Goal: Task Accomplishment & Management: Complete application form

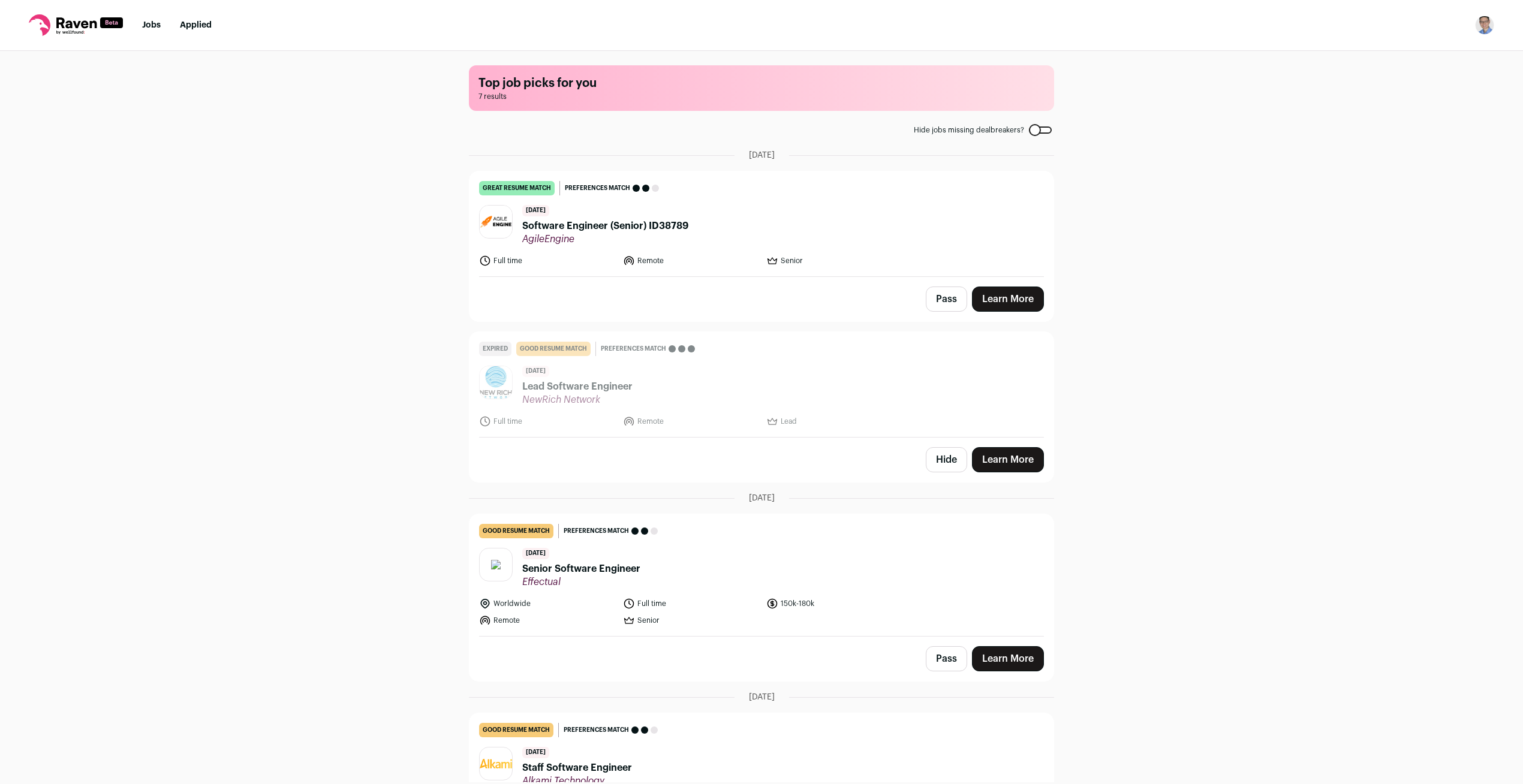
click at [551, 94] on span "7 results" at bounding box center [761, 97] width 566 height 10
click at [758, 233] on header "9 days ago Software Engineer (Senior) ID38789 AgileEngine" at bounding box center [761, 225] width 565 height 40
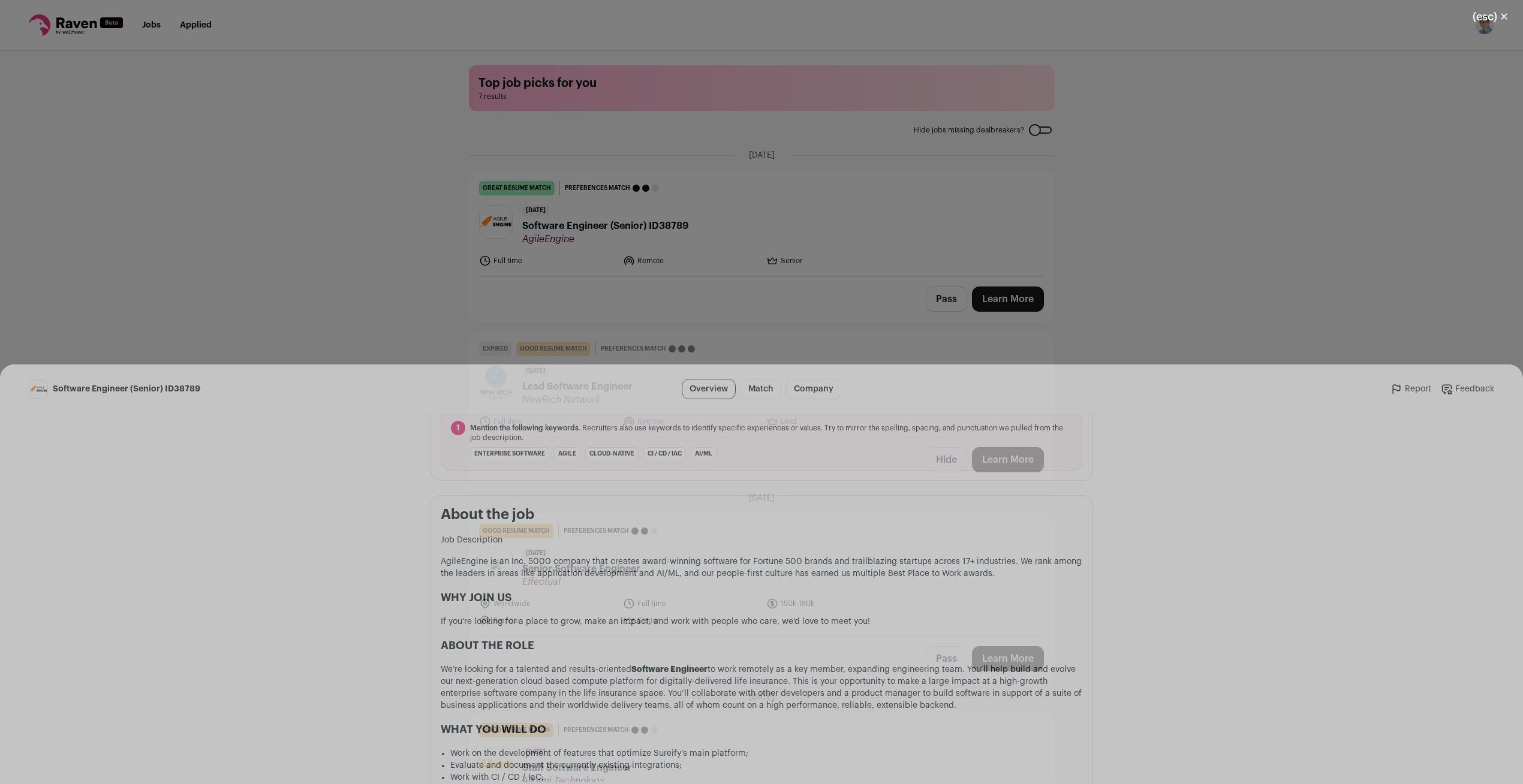
scroll to position [489, 0]
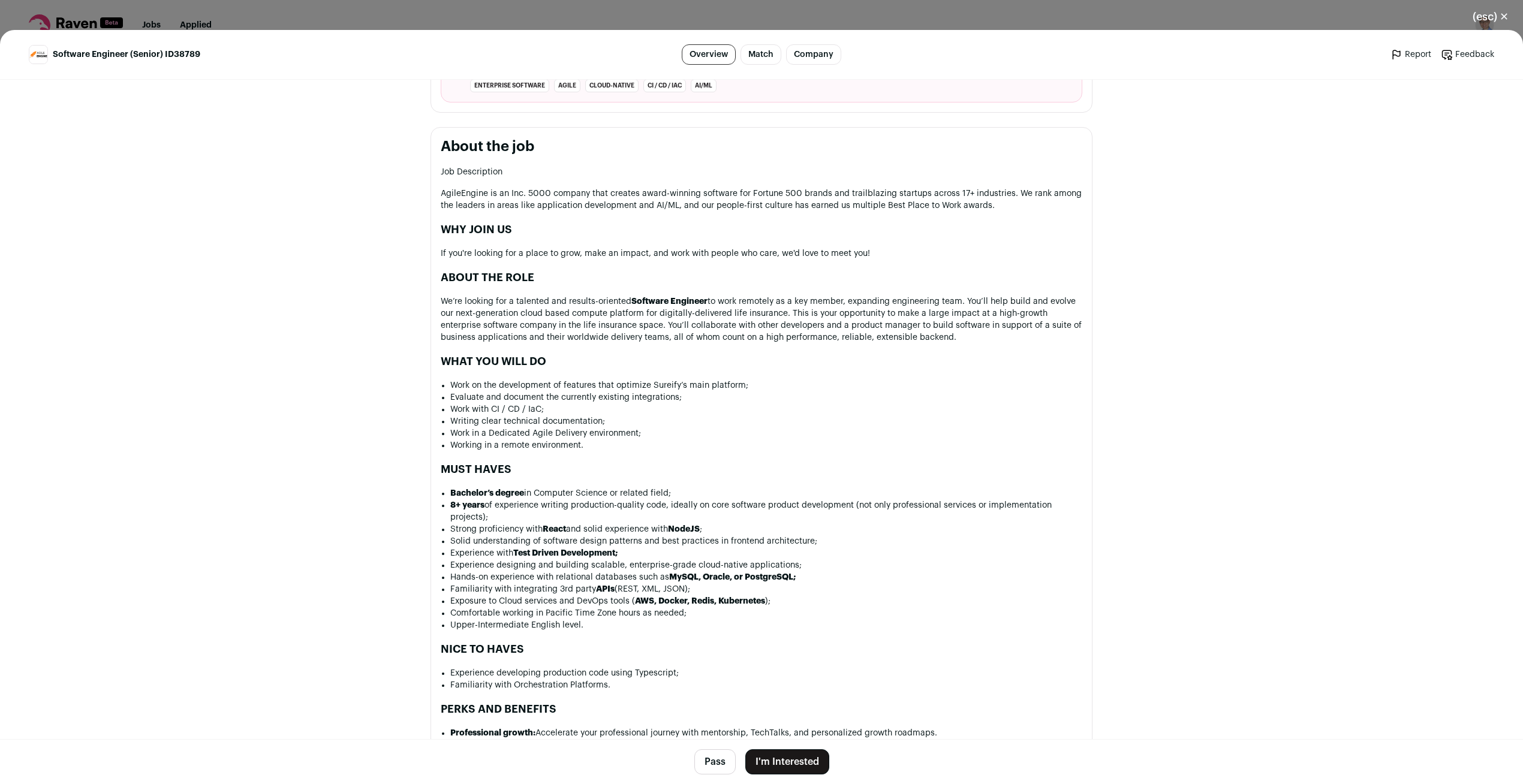
click at [770, 766] on button "I'm Interested" at bounding box center [787, 762] width 84 height 25
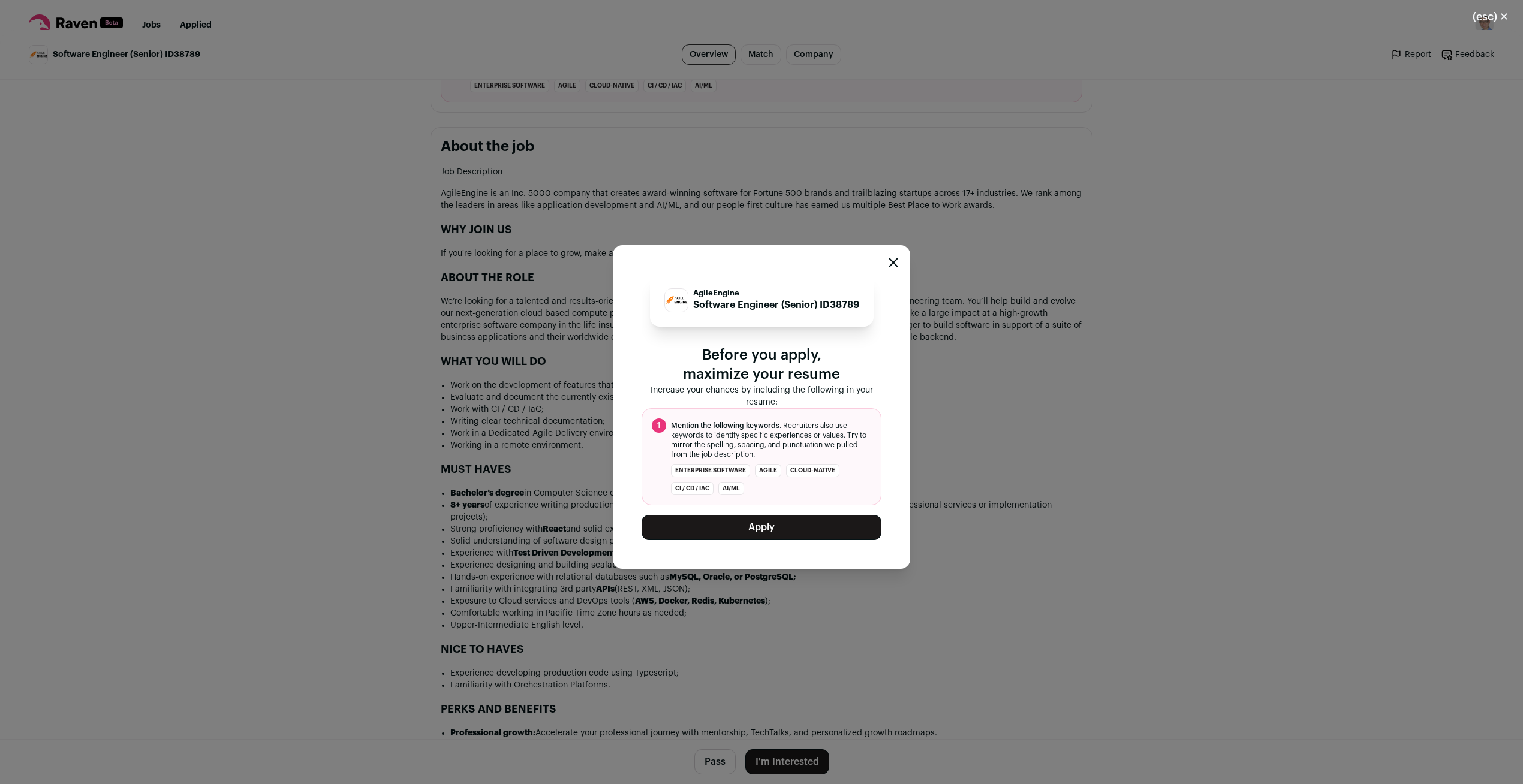
click at [769, 533] on button "Apply" at bounding box center [761, 527] width 240 height 25
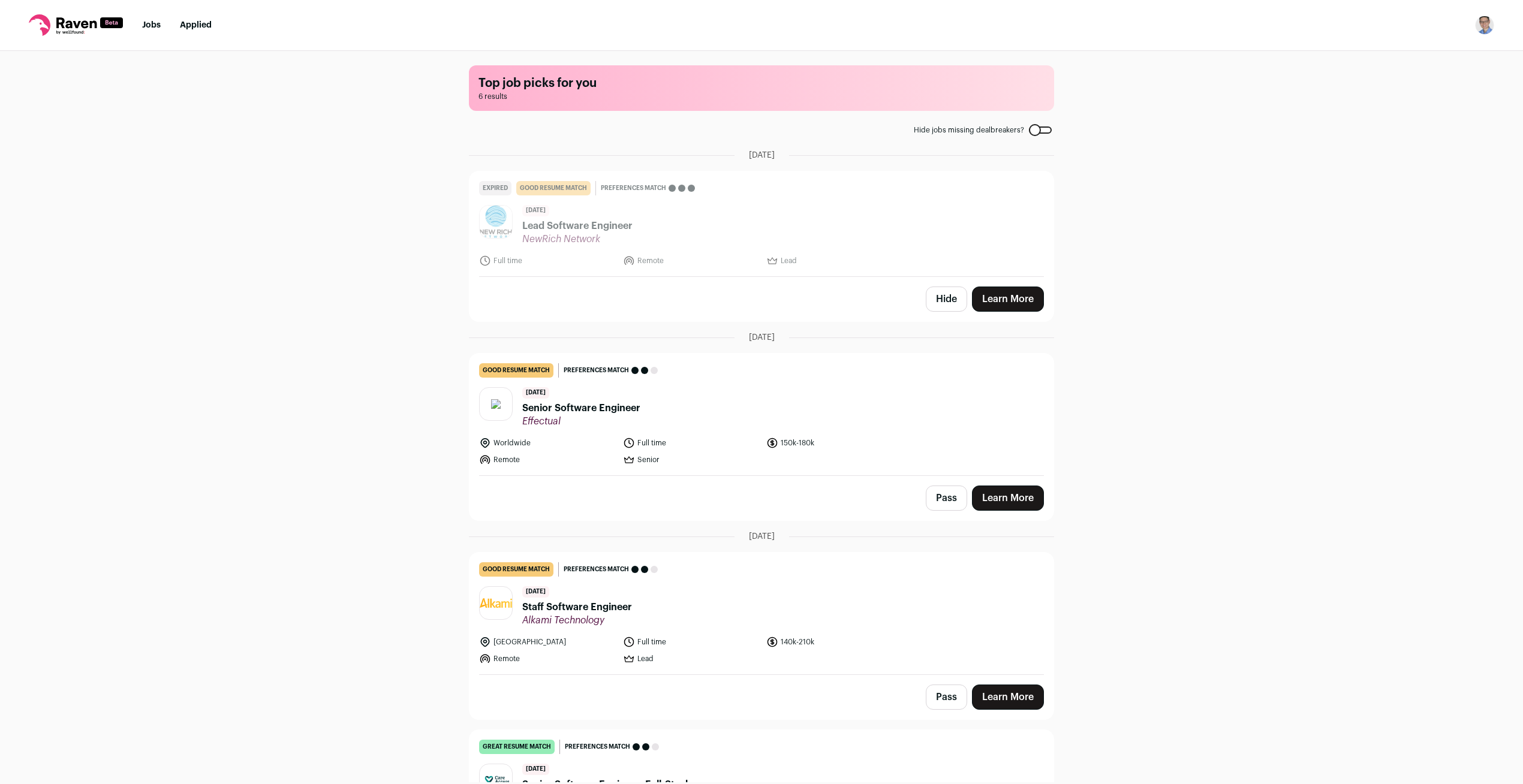
click at [637, 410] on header "[DATE] Senior Software Engineer Effectual" at bounding box center [761, 407] width 565 height 40
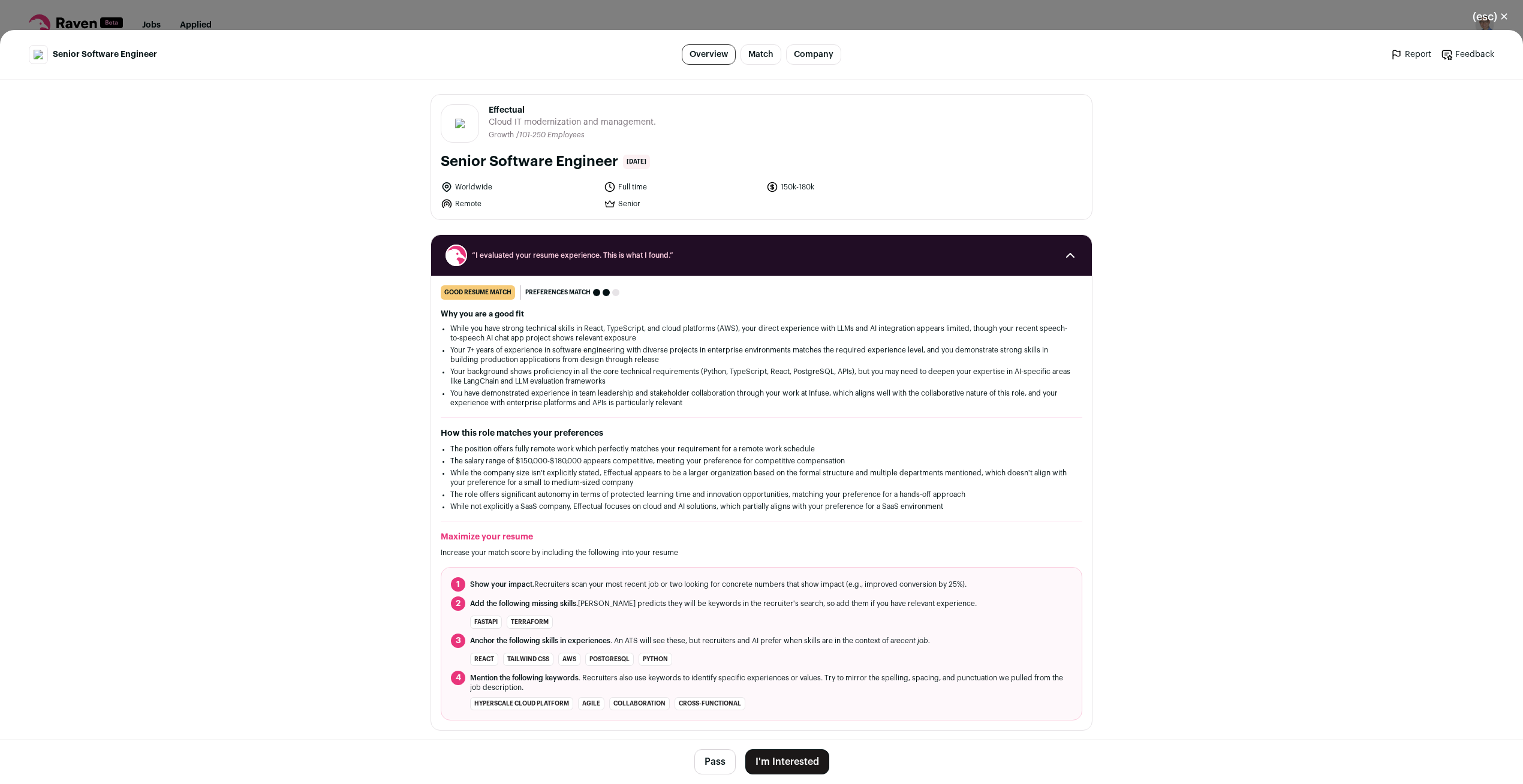
click at [770, 758] on button "I'm Interested" at bounding box center [787, 762] width 84 height 25
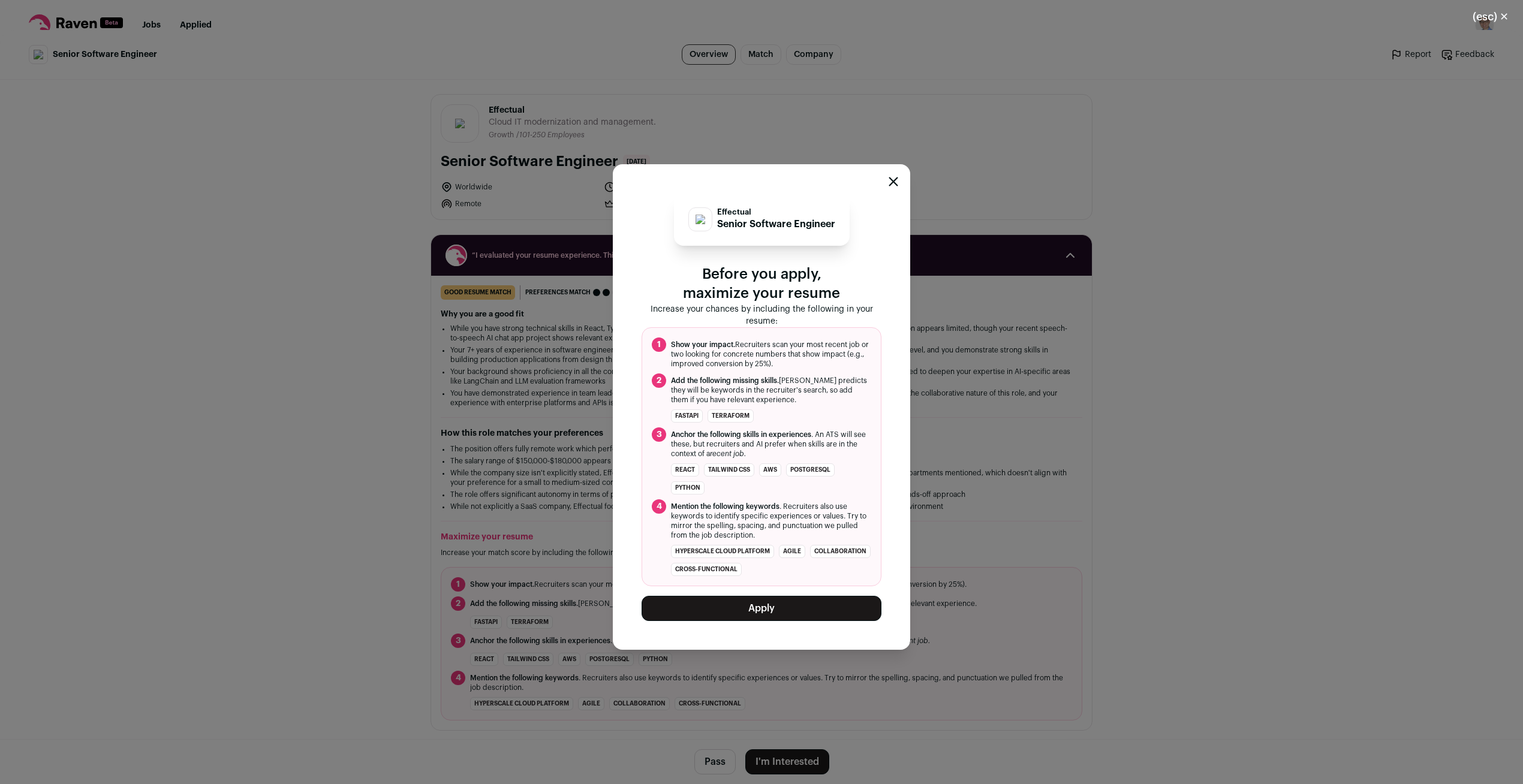
click at [766, 609] on button "Apply" at bounding box center [761, 608] width 240 height 25
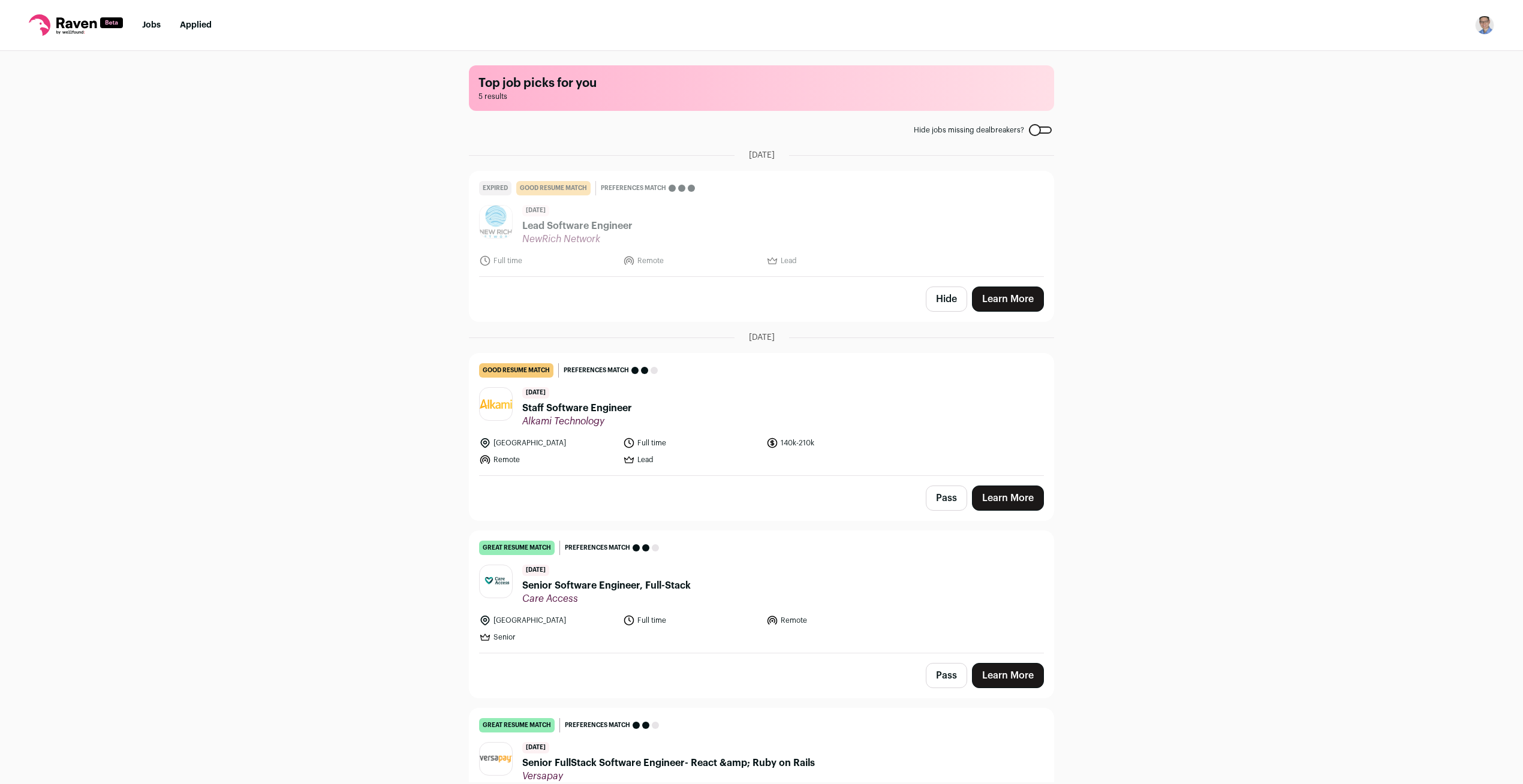
click at [80, 19] on icon at bounding box center [75, 26] width 94 height 22
click at [60, 35] on nav "Jobs Applied Settings Notifications Preferences Resume FAQs Logout" at bounding box center [761, 26] width 1523 height 51
click at [153, 26] on link "Jobs" at bounding box center [151, 26] width 19 height 9
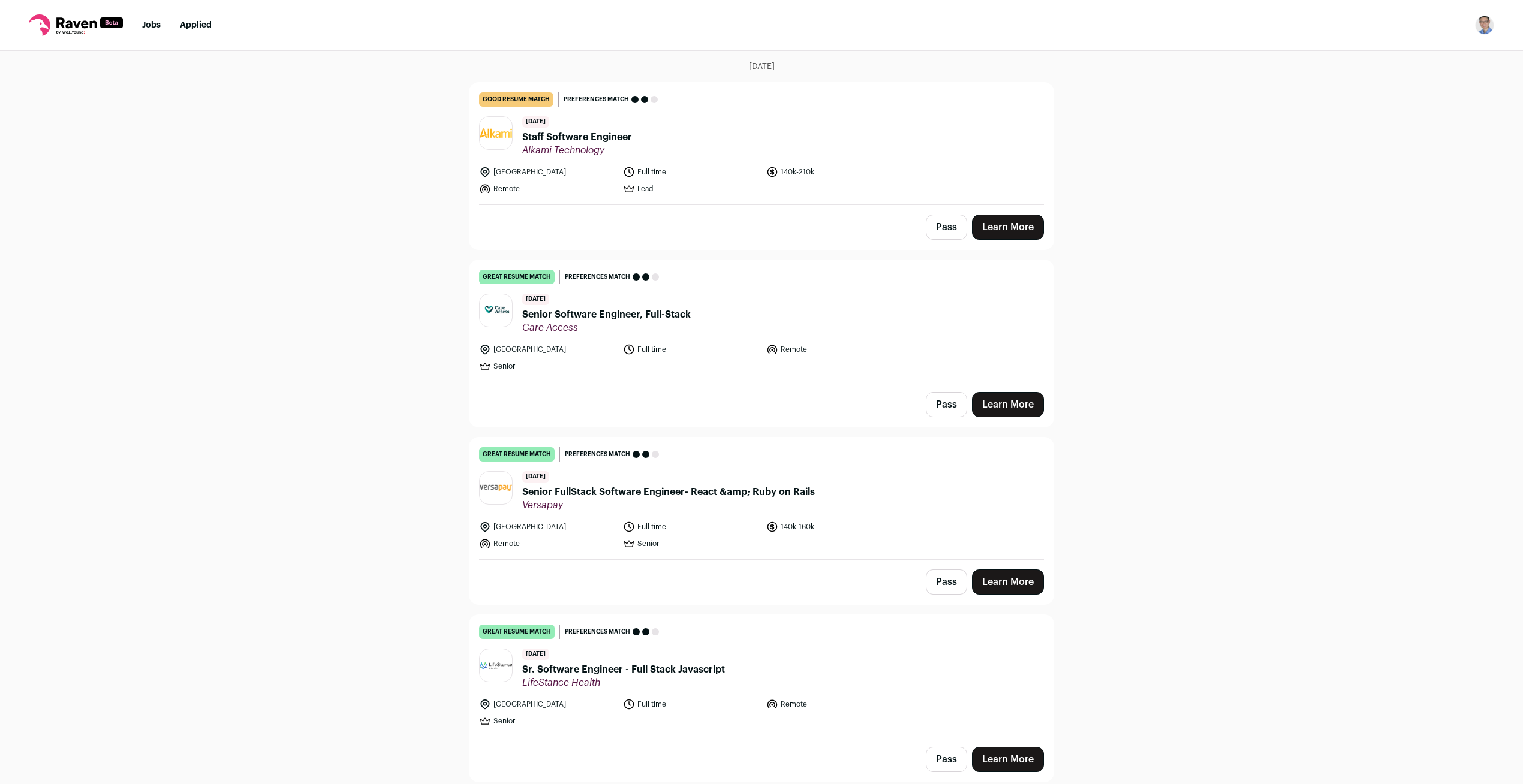
click at [862, 670] on header "26 days ago Sr. Software Engineer - Full Stack Javascript LifeStance Health" at bounding box center [761, 669] width 565 height 40
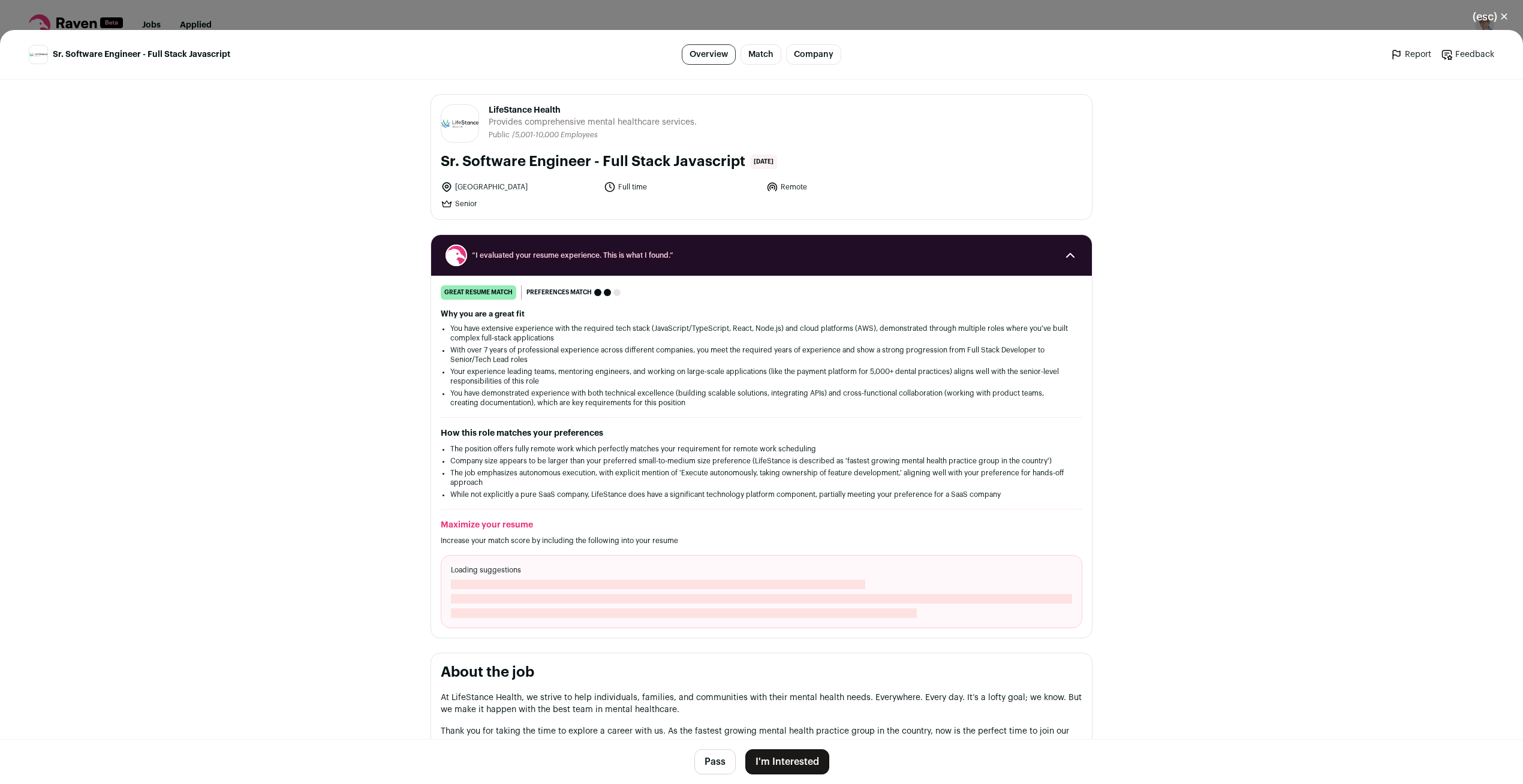
click at [786, 765] on button "I'm Interested" at bounding box center [787, 762] width 84 height 25
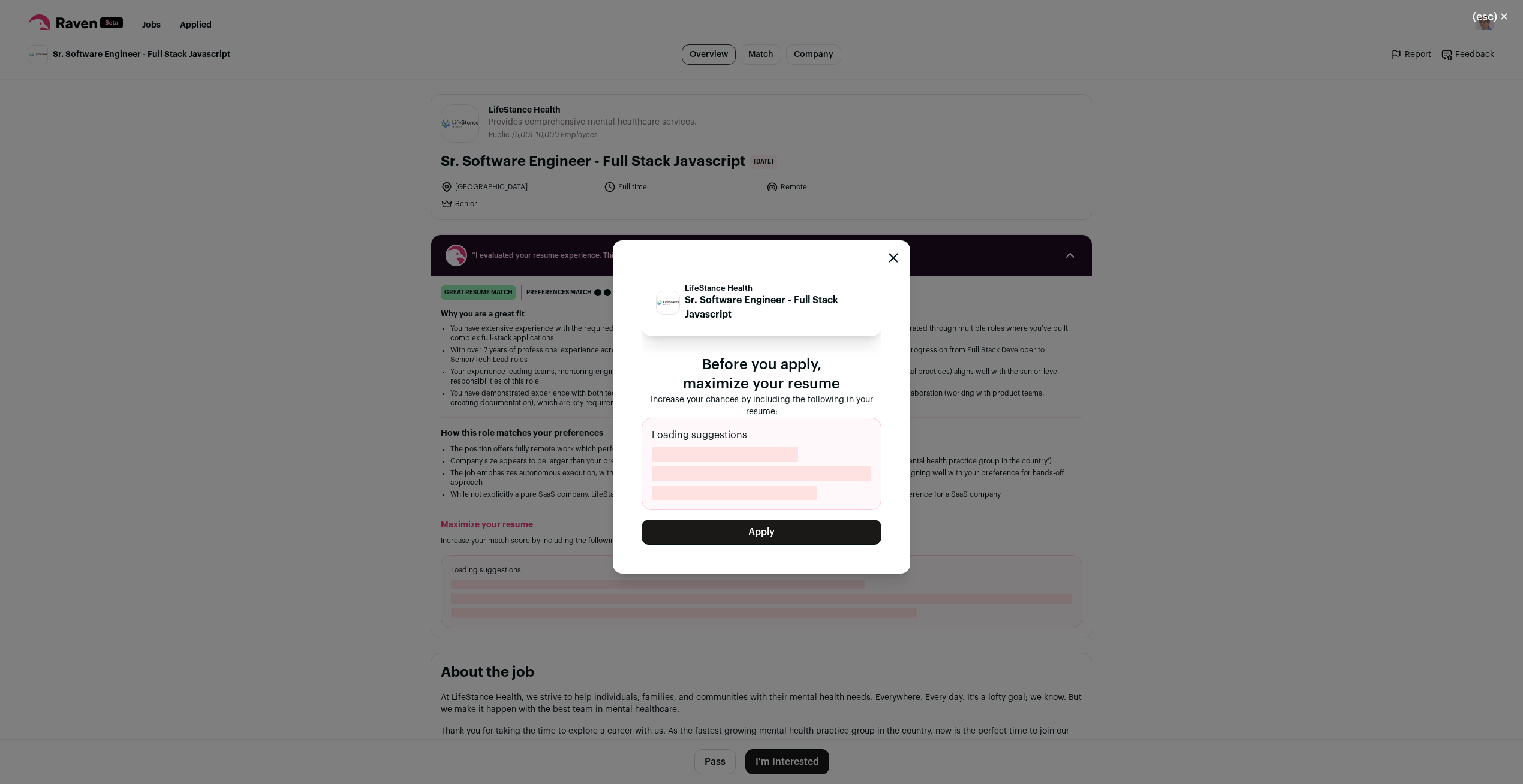
click at [785, 532] on button "Apply" at bounding box center [761, 532] width 240 height 25
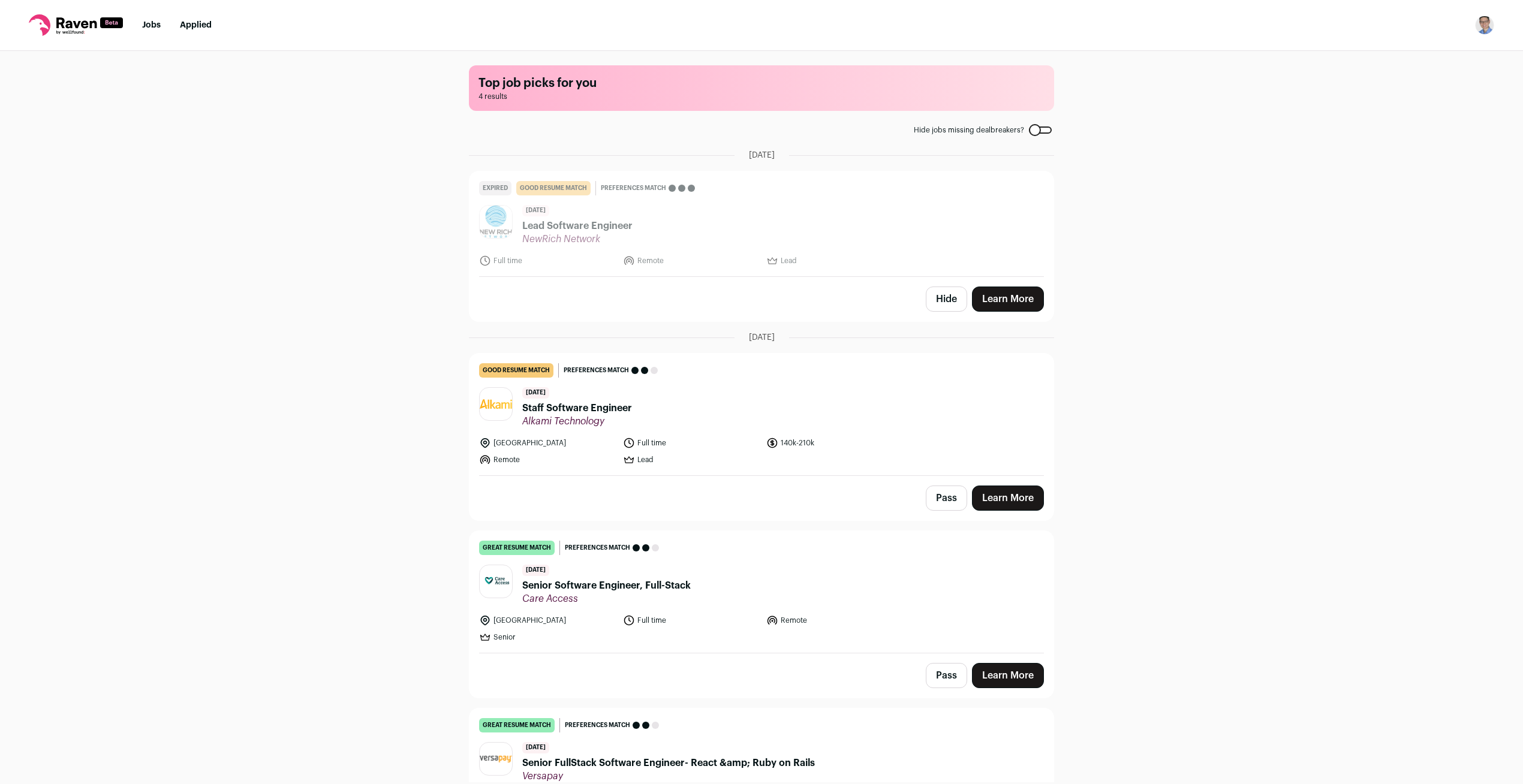
click at [1268, 317] on div "Top job picks for you 4 results Hide jobs missing dealbreakers? [DATE] Expired …" at bounding box center [761, 416] width 1523 height 731
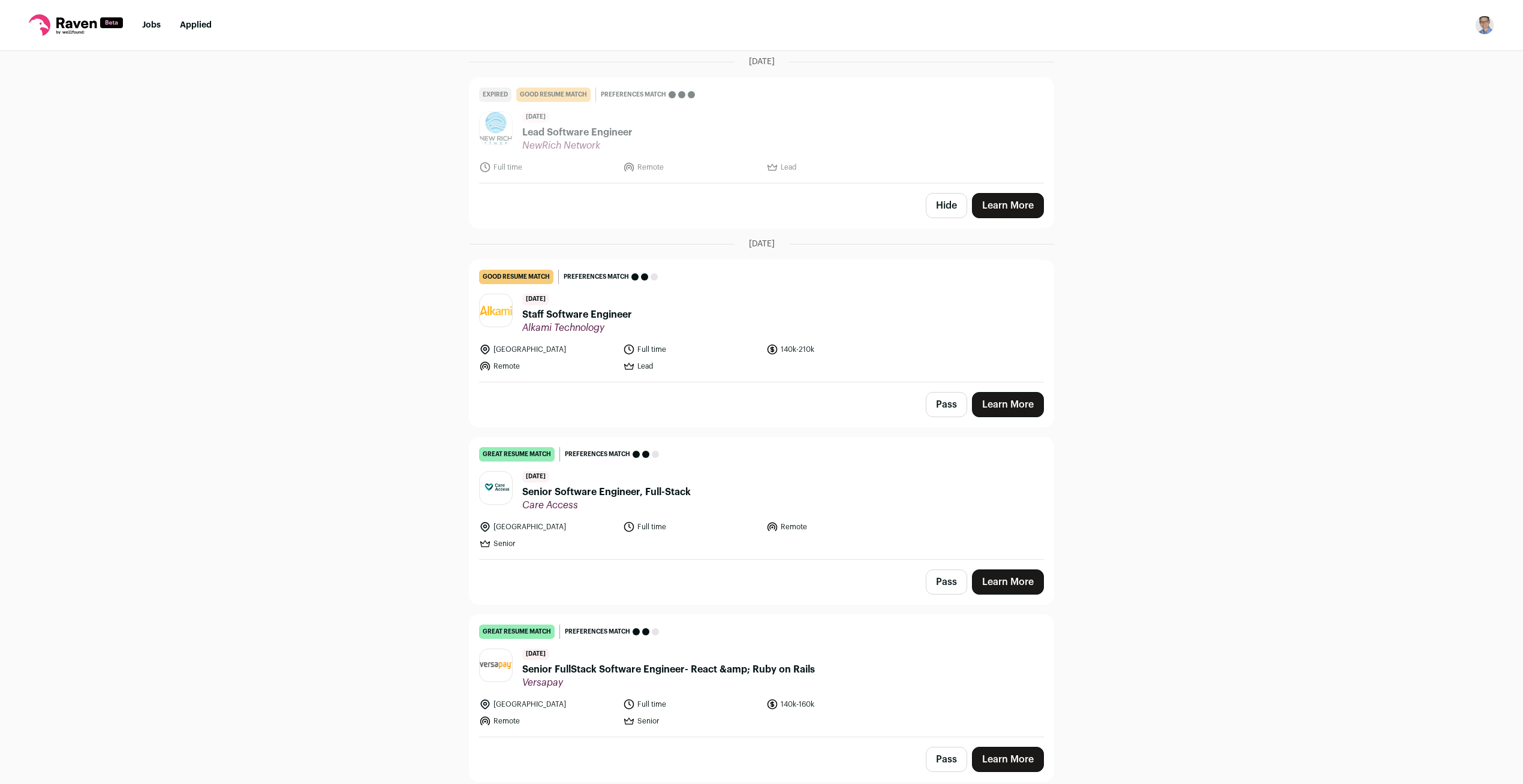
scroll to position [92, 0]
